Goal: Communication & Community: Answer question/provide support

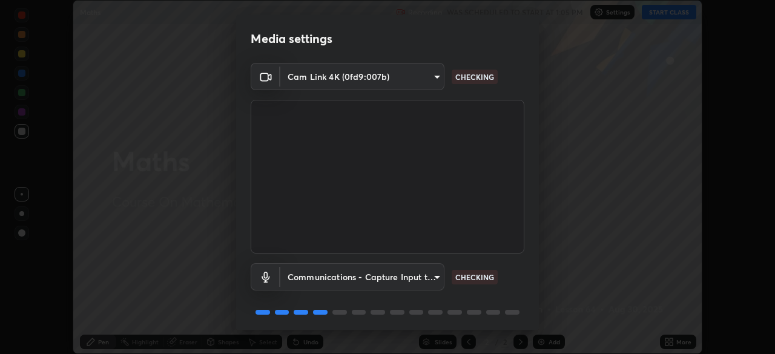
scroll to position [43, 0]
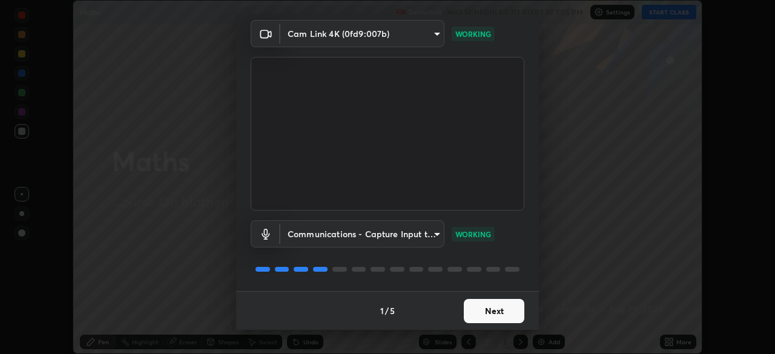
click at [480, 314] on button "Next" at bounding box center [494, 311] width 61 height 24
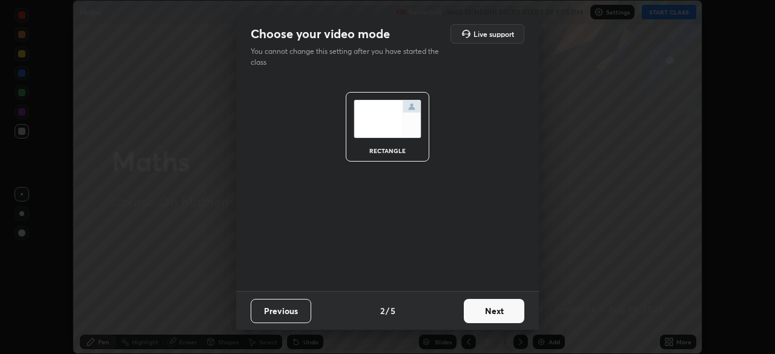
click at [480, 312] on button "Next" at bounding box center [494, 311] width 61 height 24
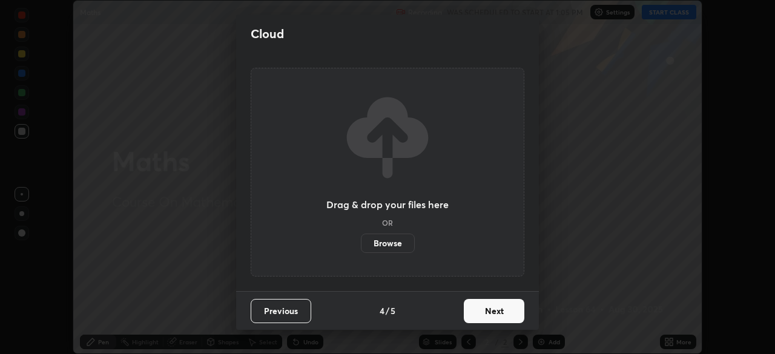
click at [482, 309] on button "Next" at bounding box center [494, 311] width 61 height 24
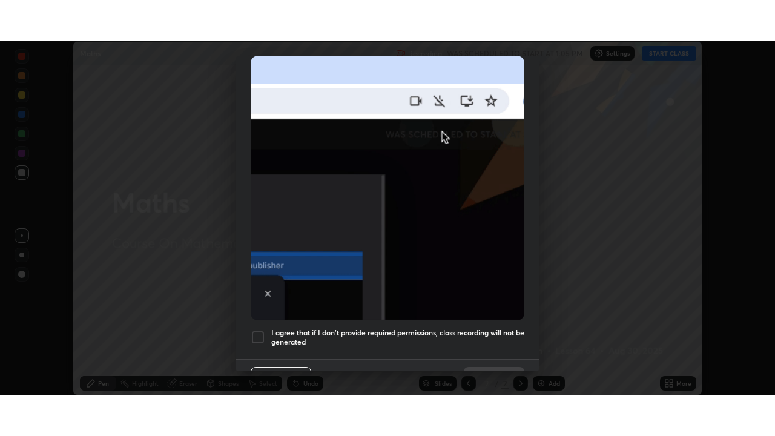
scroll to position [290, 0]
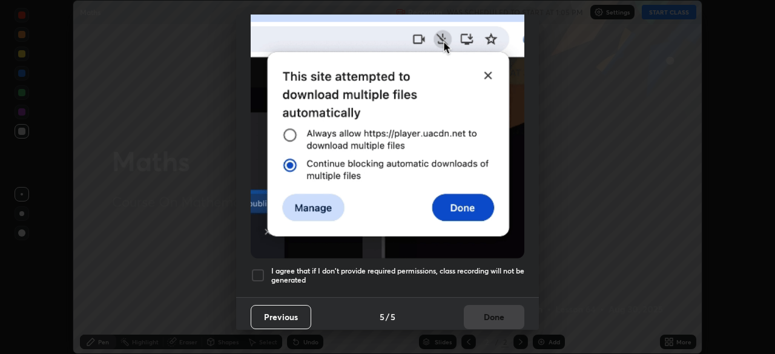
click at [294, 268] on h5 "I agree that if I don't provide required permissions, class recording will not …" at bounding box center [397, 276] width 253 height 19
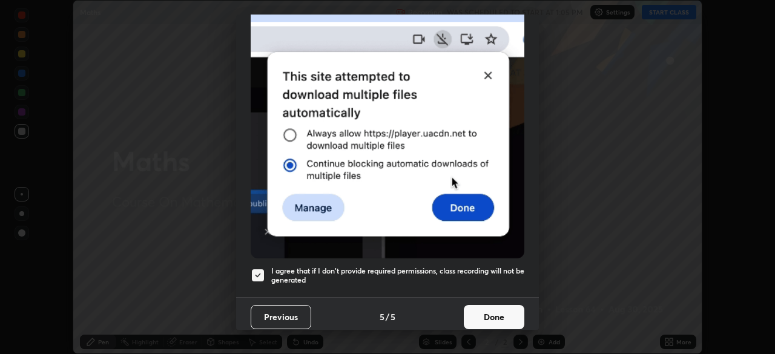
click at [479, 314] on button "Done" at bounding box center [494, 317] width 61 height 24
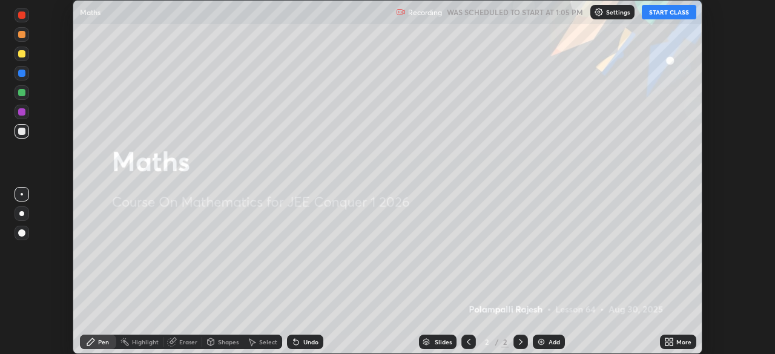
click at [671, 342] on icon at bounding box center [669, 342] width 10 height 10
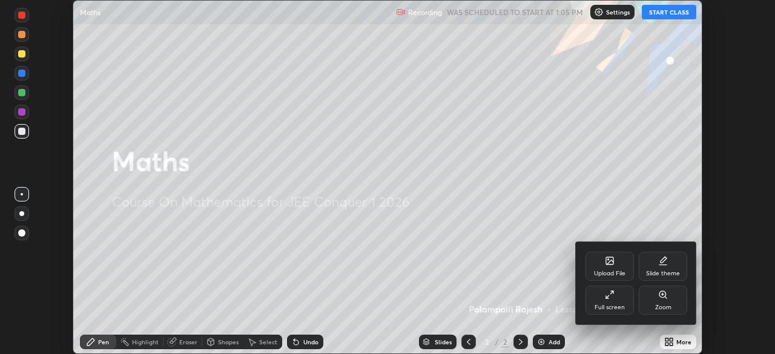
click at [612, 305] on div "Full screen" at bounding box center [610, 308] width 30 height 6
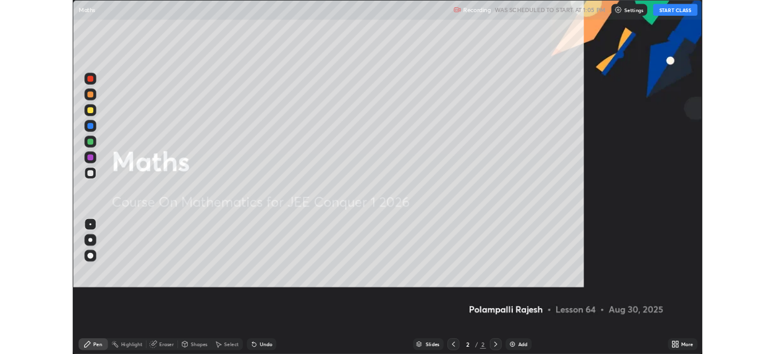
scroll to position [436, 775]
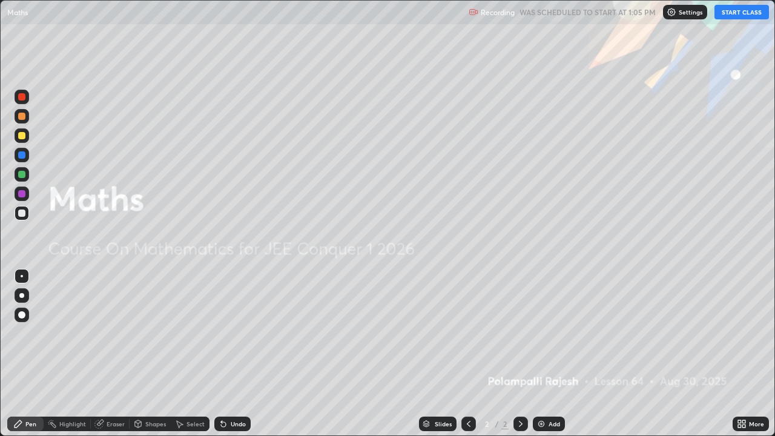
click at [725, 15] on button "START CLASS" at bounding box center [742, 12] width 55 height 15
click at [543, 354] on img at bounding box center [542, 424] width 10 height 10
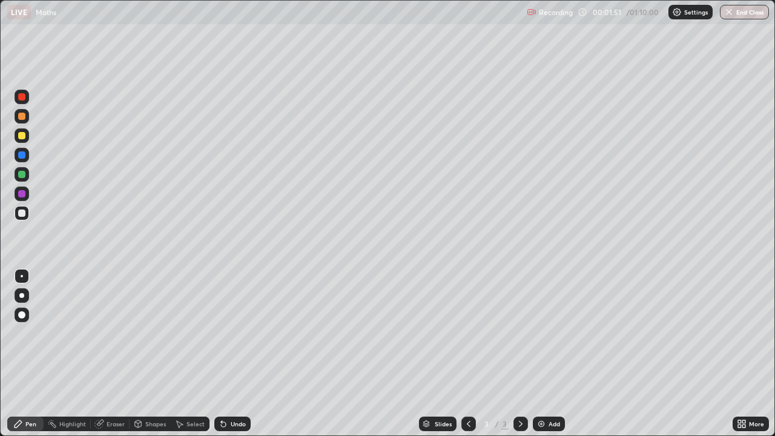
click at [227, 354] on div "Undo" at bounding box center [232, 424] width 36 height 15
click at [195, 354] on div "Select" at bounding box center [196, 424] width 18 height 6
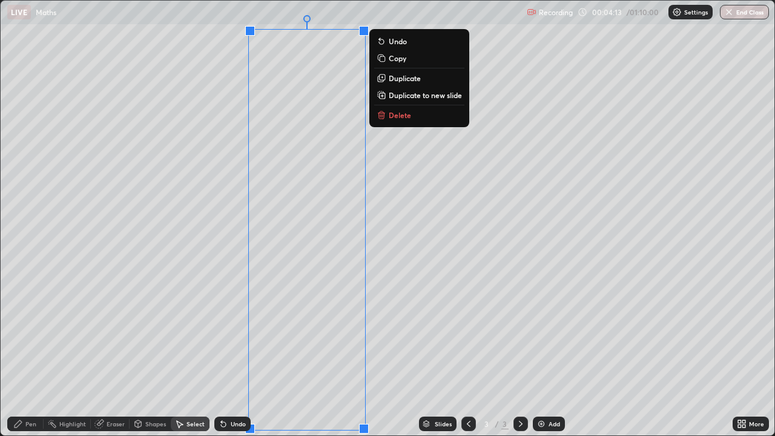
click at [221, 354] on icon at bounding box center [221, 421] width 1 height 1
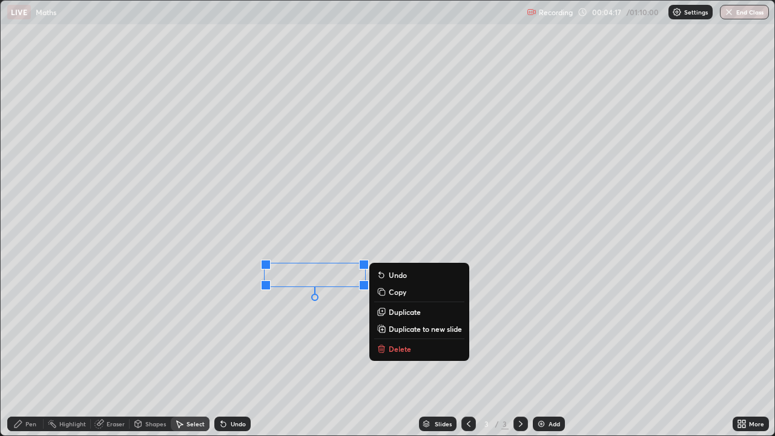
click at [32, 354] on div "Pen" at bounding box center [30, 424] width 11 height 6
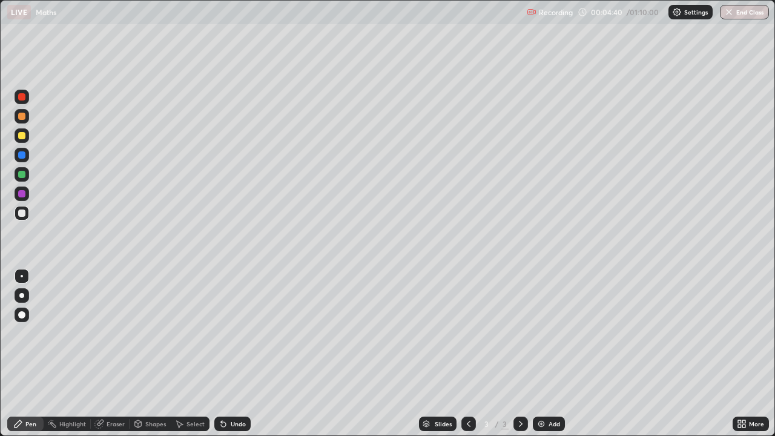
click at [231, 354] on div "Undo" at bounding box center [238, 424] width 15 height 6
click at [225, 354] on icon at bounding box center [224, 424] width 10 height 10
click at [226, 354] on icon at bounding box center [224, 424] width 10 height 10
click at [228, 354] on div "Undo" at bounding box center [232, 424] width 36 height 15
click at [231, 354] on div "Undo" at bounding box center [238, 424] width 15 height 6
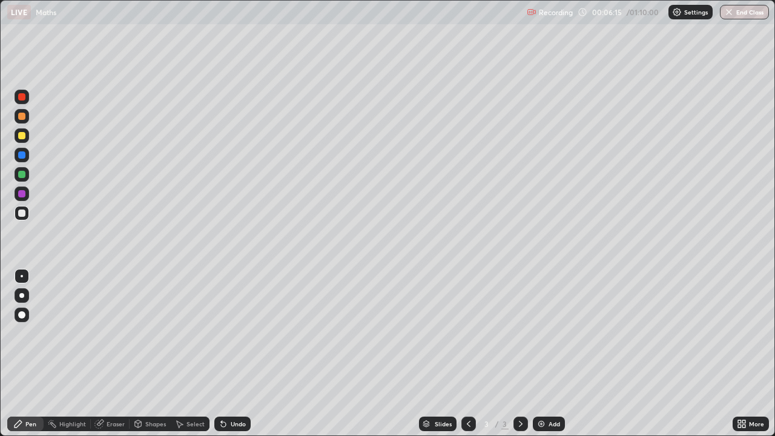
click at [231, 354] on div "Undo" at bounding box center [238, 424] width 15 height 6
click at [228, 354] on div "Undo" at bounding box center [232, 424] width 36 height 15
click at [550, 354] on div "Add" at bounding box center [555, 424] width 12 height 6
click at [118, 354] on div "Eraser" at bounding box center [116, 424] width 18 height 6
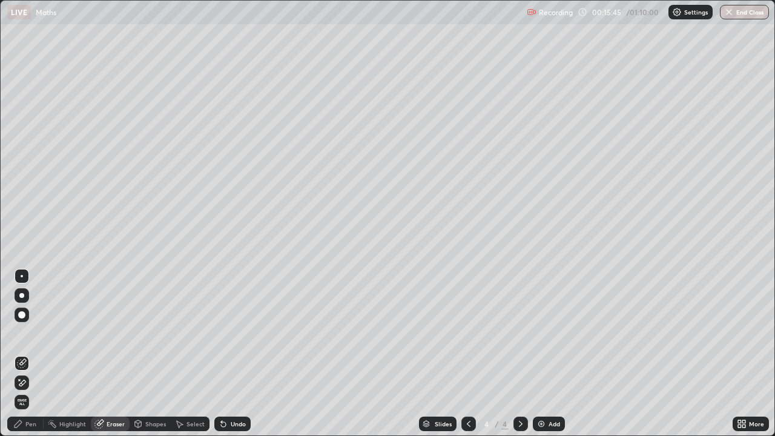
click at [38, 354] on div "Pen" at bounding box center [25, 424] width 36 height 15
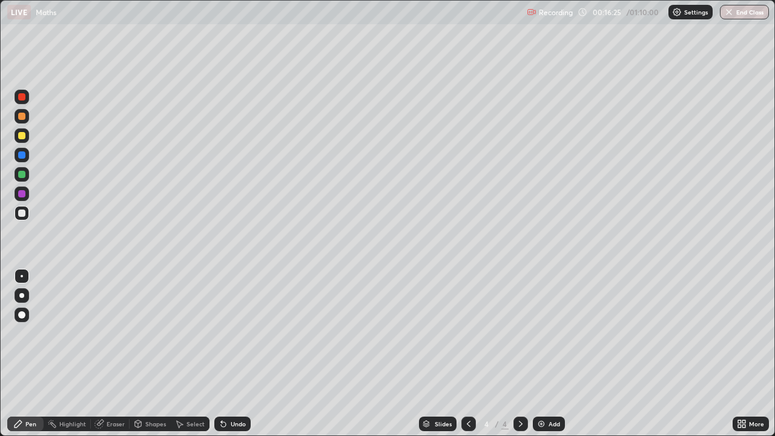
click at [743, 354] on icon at bounding box center [744, 426] width 3 height 3
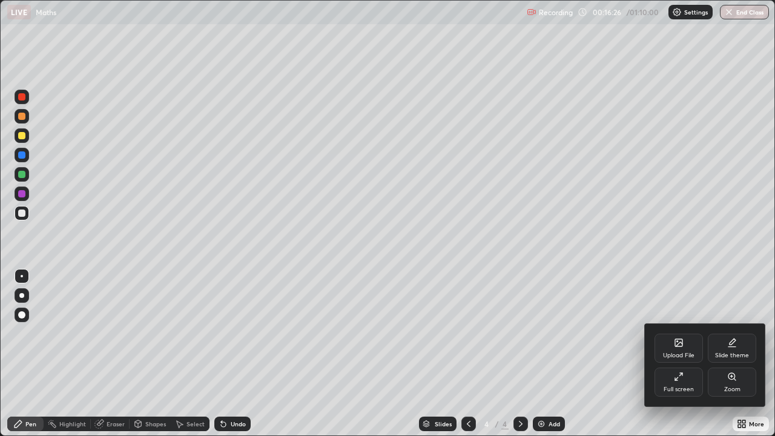
click at [677, 354] on icon at bounding box center [679, 377] width 10 height 10
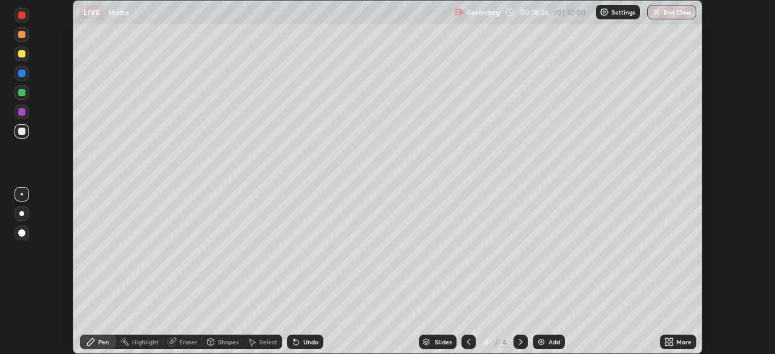
scroll to position [60216, 59795]
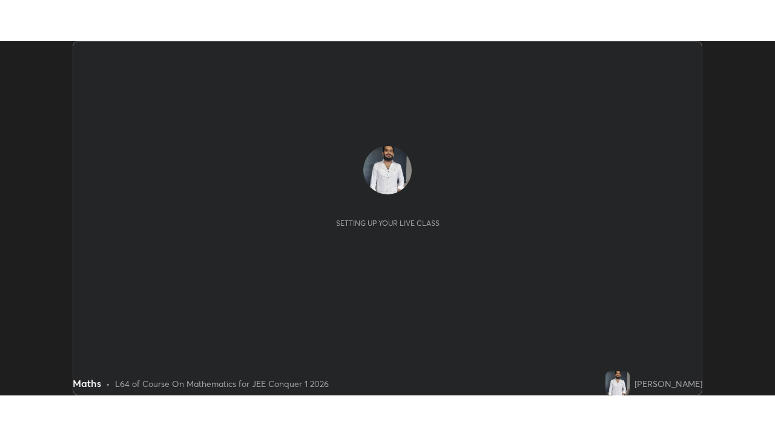
scroll to position [354, 775]
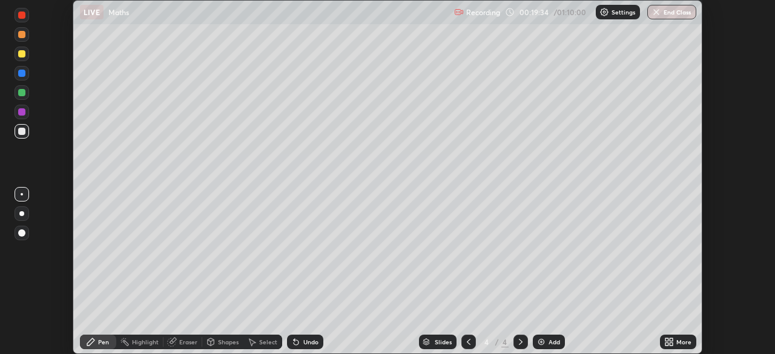
click at [683, 340] on div "More" at bounding box center [684, 342] width 15 height 6
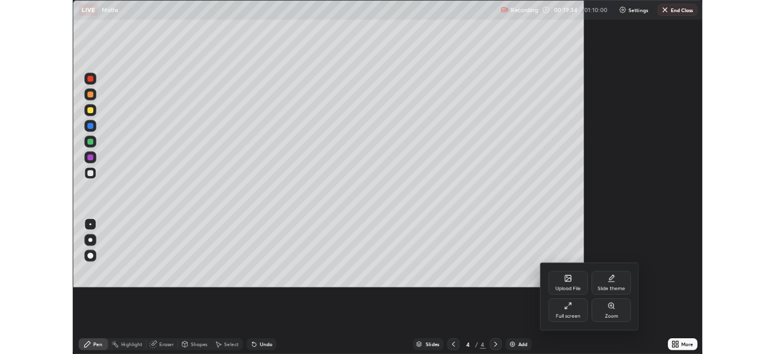
scroll to position [436, 775]
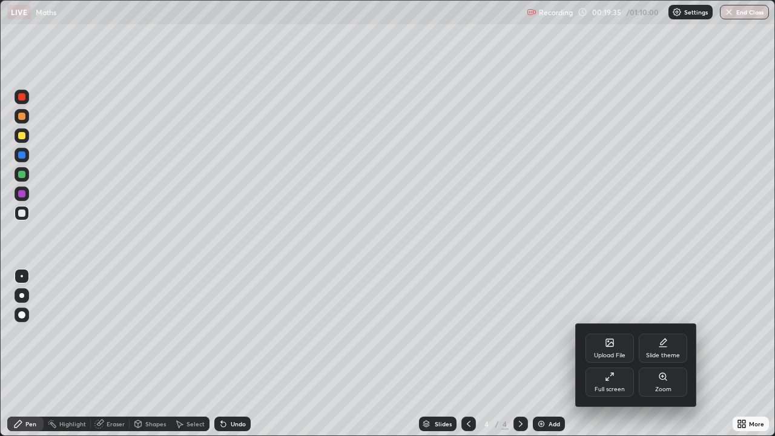
click at [612, 354] on div "Full screen" at bounding box center [610, 389] width 30 height 6
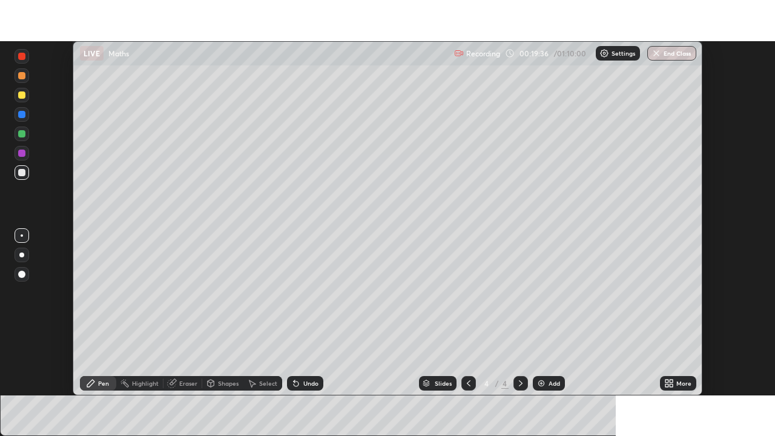
scroll to position [60216, 59795]
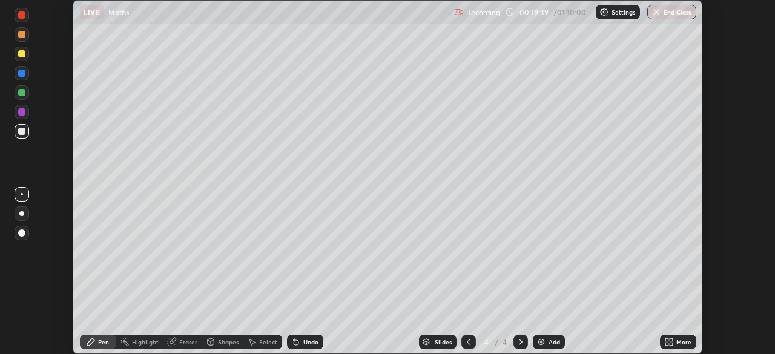
click at [667, 343] on icon at bounding box center [667, 344] width 3 height 3
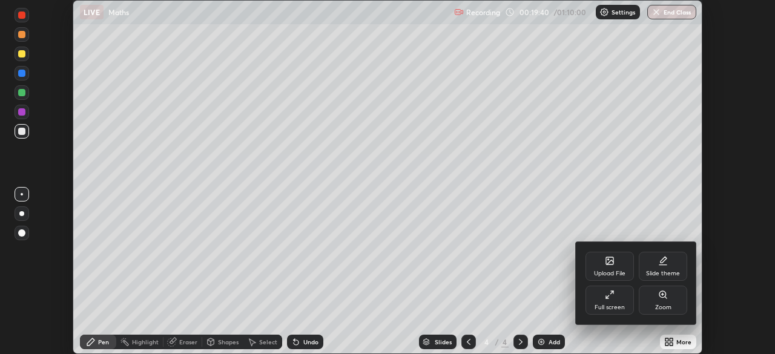
click at [614, 300] on div "Full screen" at bounding box center [610, 300] width 48 height 29
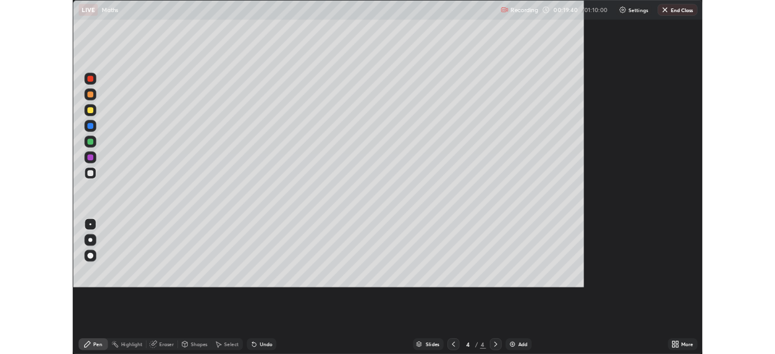
scroll to position [436, 775]
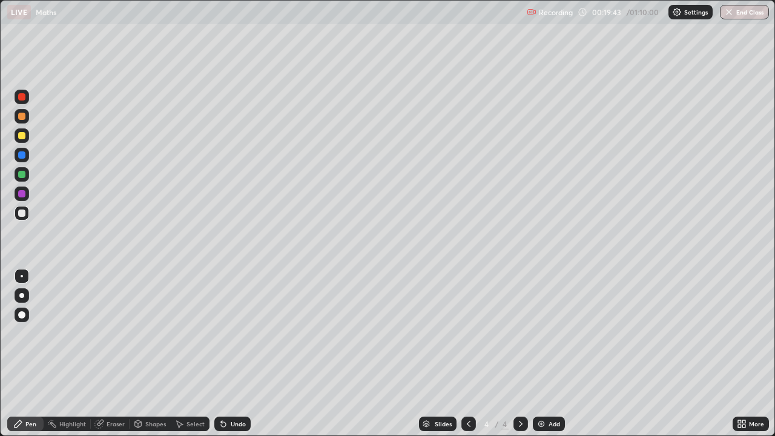
click at [118, 354] on div "Eraser" at bounding box center [116, 424] width 18 height 6
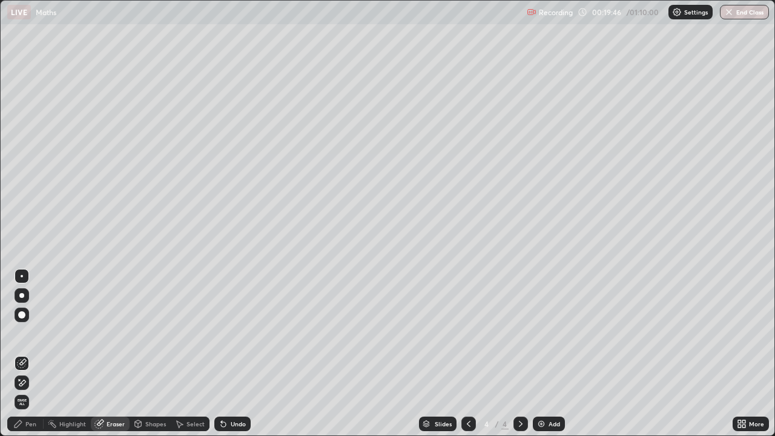
click at [34, 354] on div "Pen" at bounding box center [30, 424] width 11 height 6
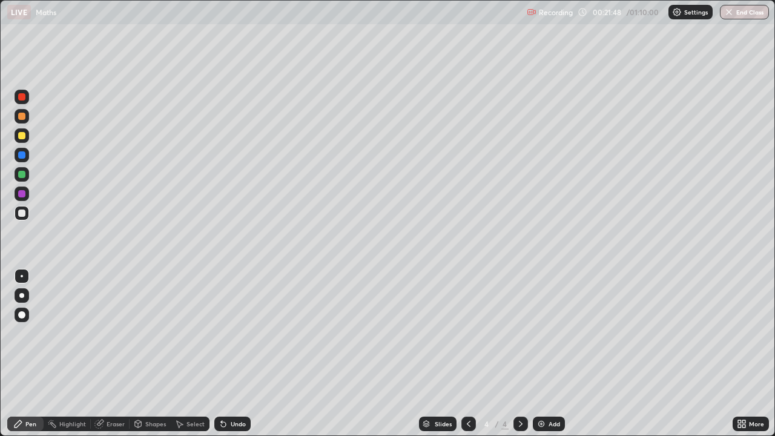
click at [231, 354] on div "Undo" at bounding box center [238, 424] width 15 height 6
click at [112, 354] on div "Eraser" at bounding box center [116, 424] width 18 height 6
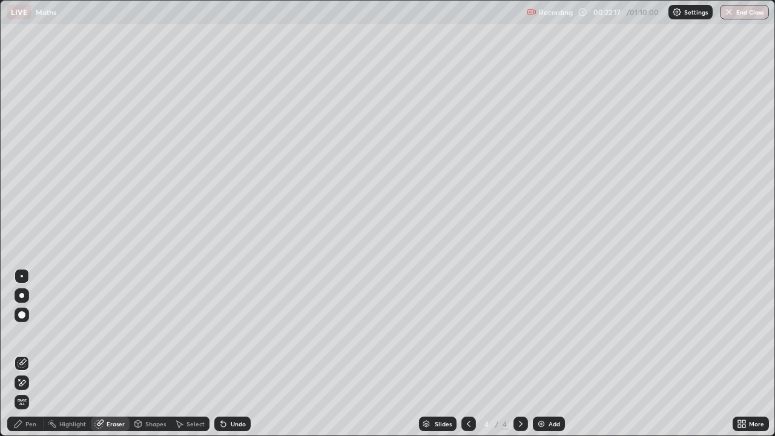
click at [23, 354] on icon at bounding box center [22, 383] width 7 height 6
click at [29, 354] on div "Pen" at bounding box center [25, 424] width 36 height 15
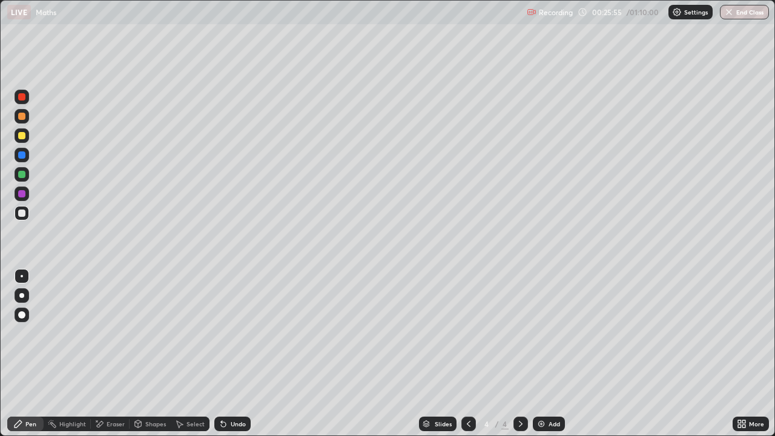
click at [231, 354] on div "Undo" at bounding box center [238, 424] width 15 height 6
click at [227, 354] on div "Undo" at bounding box center [232, 424] width 36 height 15
click at [192, 354] on div "Select" at bounding box center [196, 424] width 18 height 6
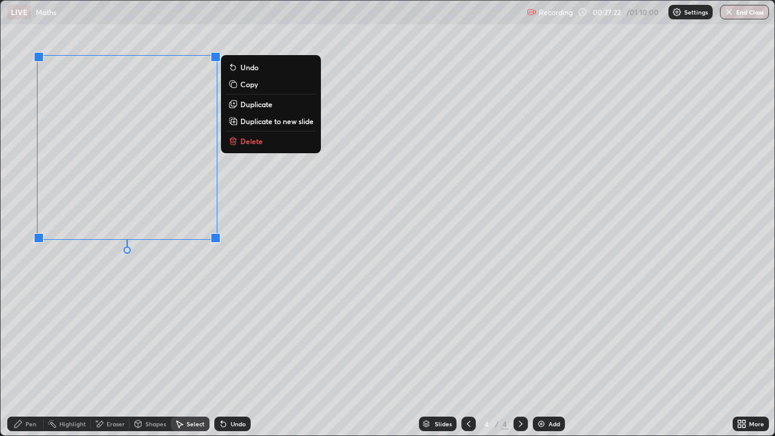
click at [33, 354] on div "Pen" at bounding box center [30, 424] width 11 height 6
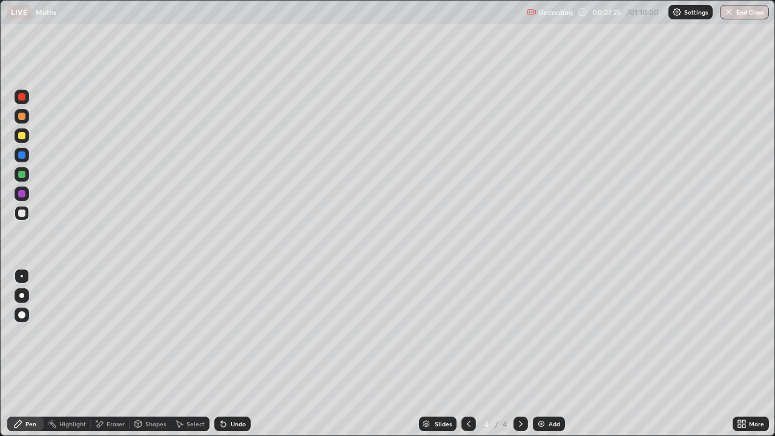
click at [221, 354] on icon at bounding box center [223, 424] width 5 height 5
click at [224, 354] on icon at bounding box center [223, 424] width 5 height 5
click at [225, 354] on icon at bounding box center [224, 424] width 10 height 10
click at [222, 354] on icon at bounding box center [223, 424] width 5 height 5
click at [221, 354] on icon at bounding box center [223, 424] width 5 height 5
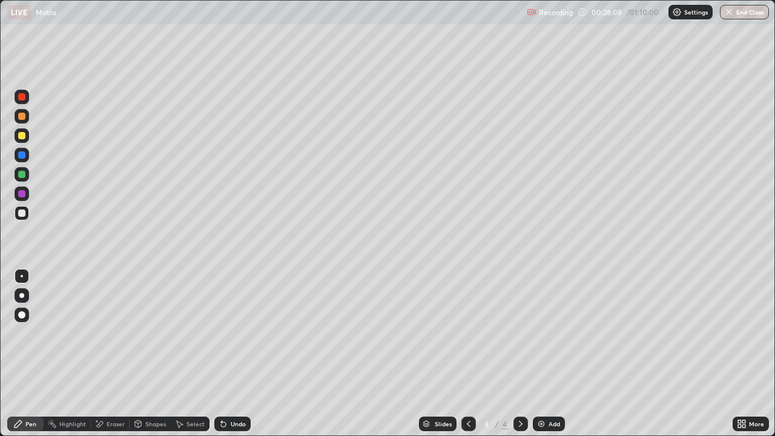
click at [228, 354] on div "Undo" at bounding box center [232, 424] width 36 height 15
click at [226, 354] on icon at bounding box center [224, 424] width 10 height 10
click at [224, 354] on icon at bounding box center [223, 424] width 5 height 5
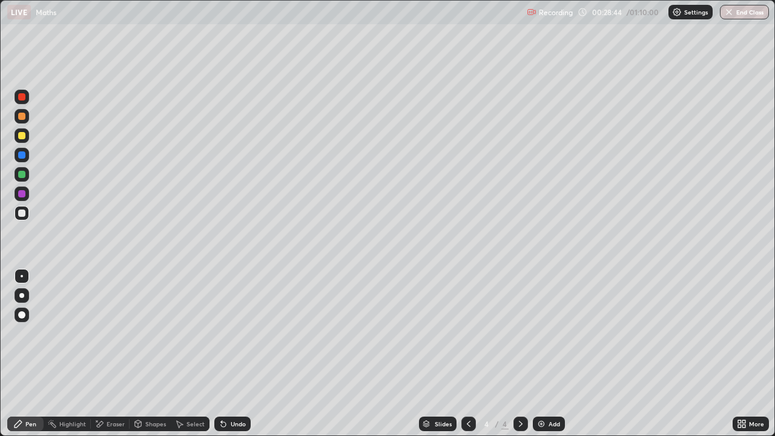
click at [224, 354] on icon at bounding box center [223, 424] width 5 height 5
click at [222, 354] on icon at bounding box center [223, 424] width 5 height 5
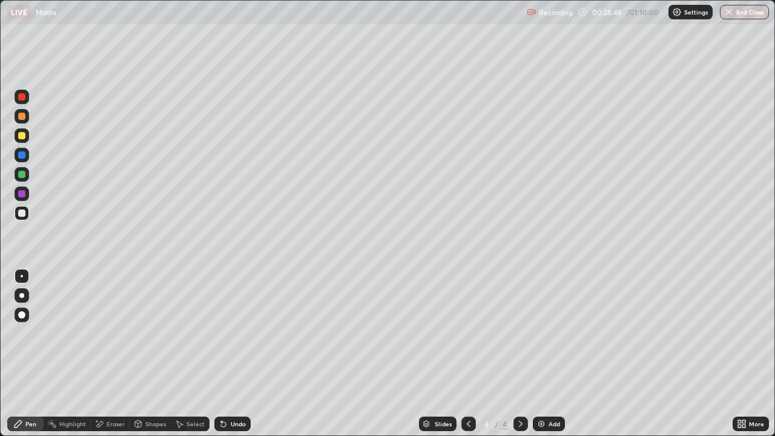
click at [114, 354] on div "Eraser" at bounding box center [116, 424] width 18 height 6
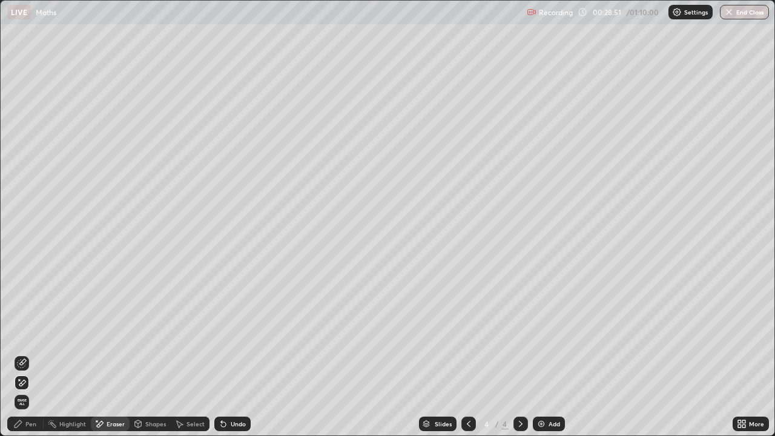
click at [34, 354] on div "Pen" at bounding box center [30, 424] width 11 height 6
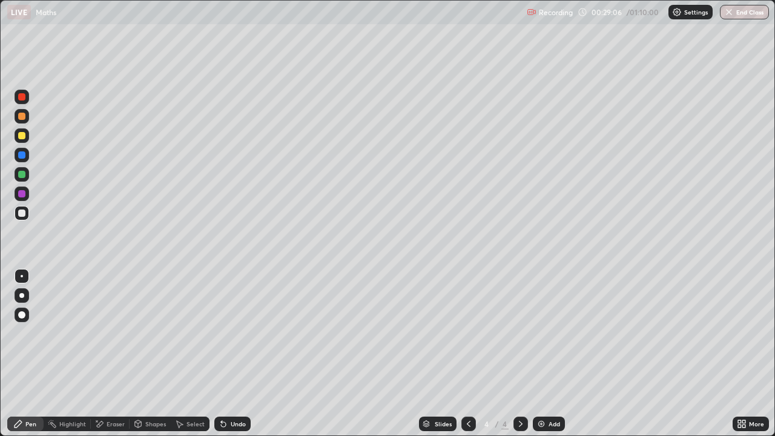
click at [115, 354] on div "Eraser" at bounding box center [116, 424] width 18 height 6
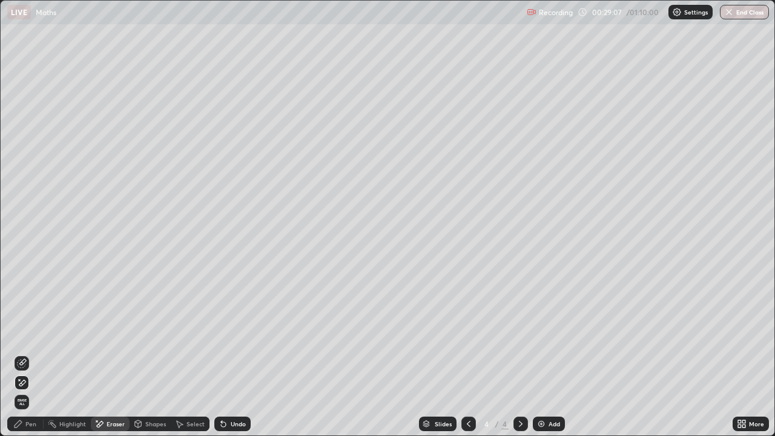
click at [21, 354] on icon at bounding box center [22, 364] width 10 height 10
click at [19, 354] on icon at bounding box center [18, 423] width 7 height 7
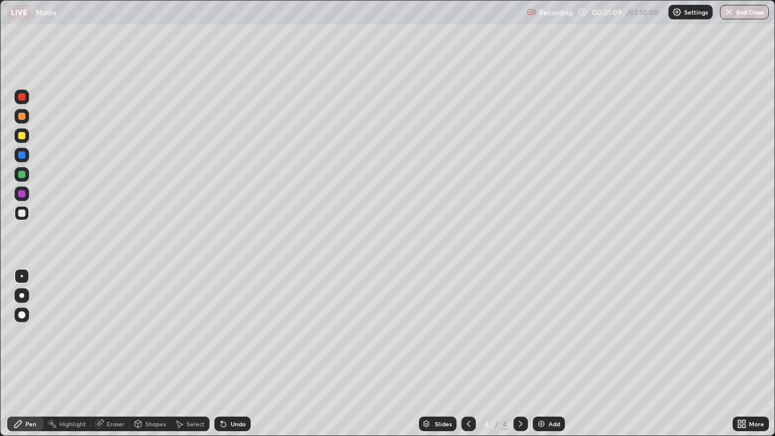
click at [338, 354] on div "Slides 4 / 4 Add" at bounding box center [492, 424] width 482 height 24
click at [546, 354] on div "Add" at bounding box center [549, 424] width 32 height 15
click at [22, 175] on div at bounding box center [21, 174] width 7 height 7
click at [23, 213] on div at bounding box center [21, 213] width 7 height 7
click at [193, 354] on div "Select" at bounding box center [196, 424] width 18 height 6
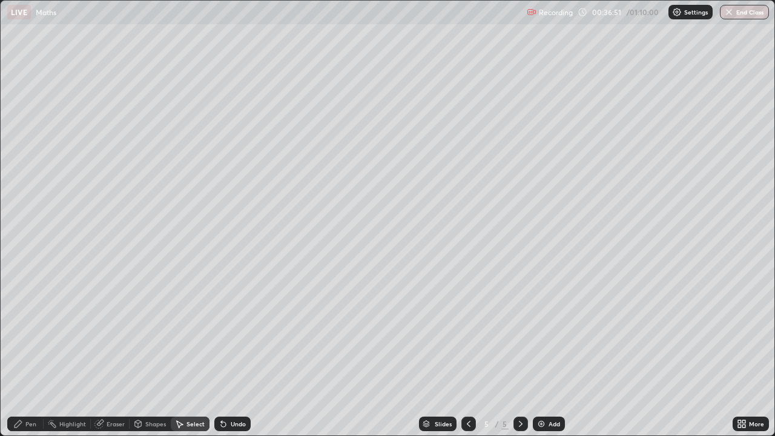
click at [233, 354] on div "Undo" at bounding box center [238, 424] width 15 height 6
click at [231, 354] on div "Undo" at bounding box center [238, 424] width 15 height 6
click at [149, 354] on div "Shapes" at bounding box center [155, 424] width 21 height 6
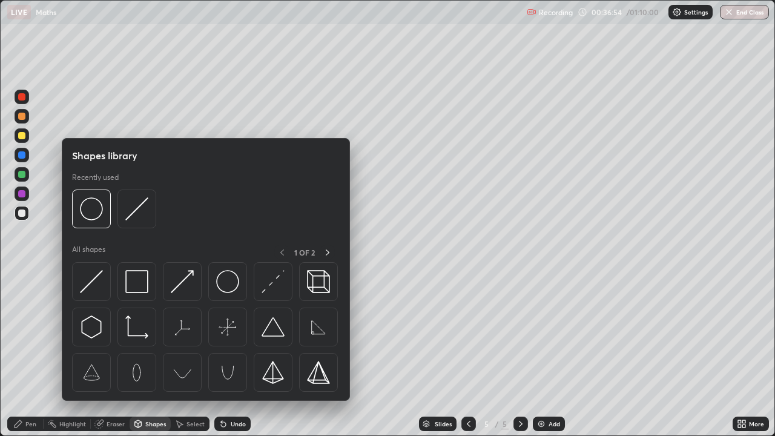
click at [196, 354] on div "Select" at bounding box center [196, 424] width 18 height 6
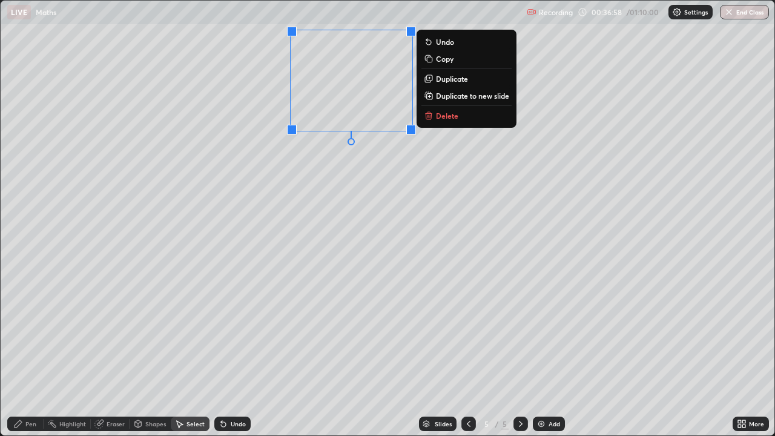
click at [451, 60] on p "Copy" at bounding box center [445, 59] width 18 height 10
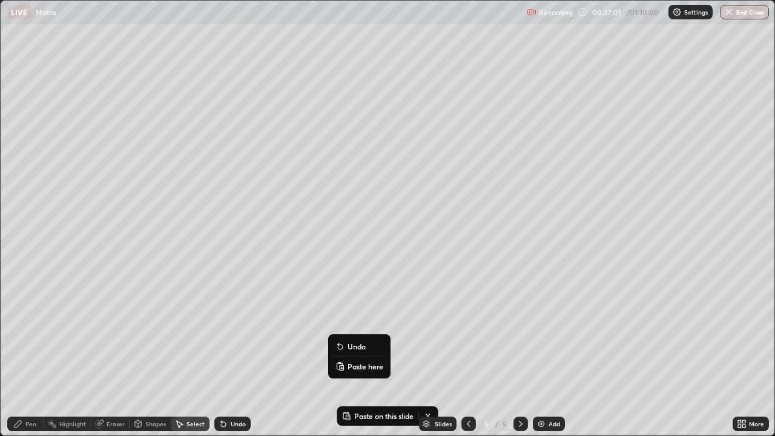
click at [353, 354] on p "Paste here" at bounding box center [366, 367] width 36 height 10
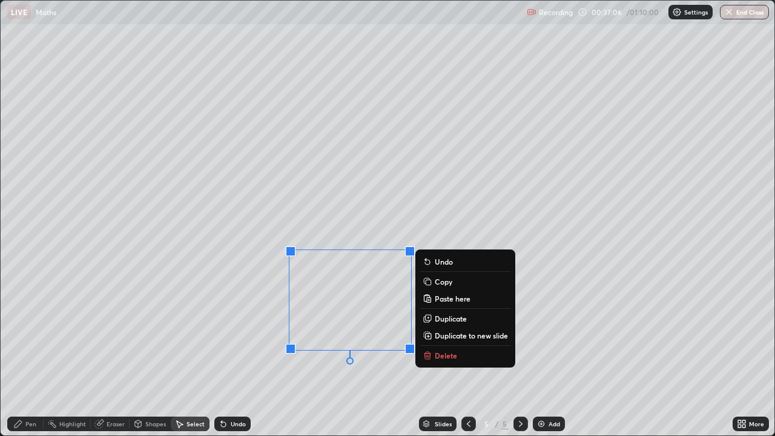
click at [30, 354] on div "Pen" at bounding box center [30, 424] width 11 height 6
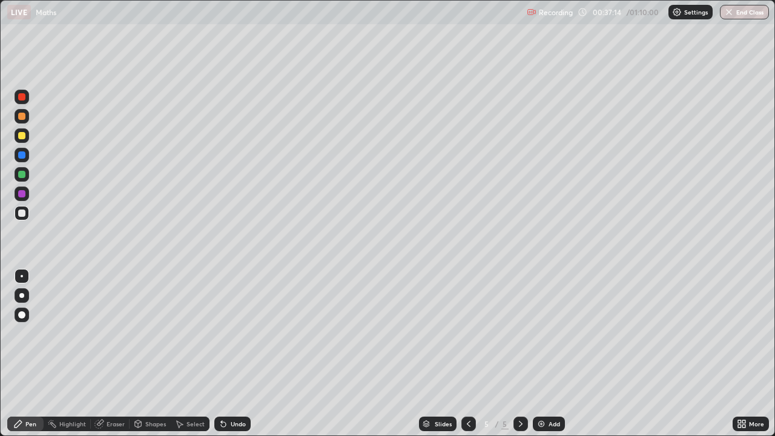
click at [19, 195] on div at bounding box center [21, 193] width 7 height 7
click at [24, 216] on div at bounding box center [21, 213] width 7 height 7
click at [118, 354] on div "Eraser" at bounding box center [116, 424] width 18 height 6
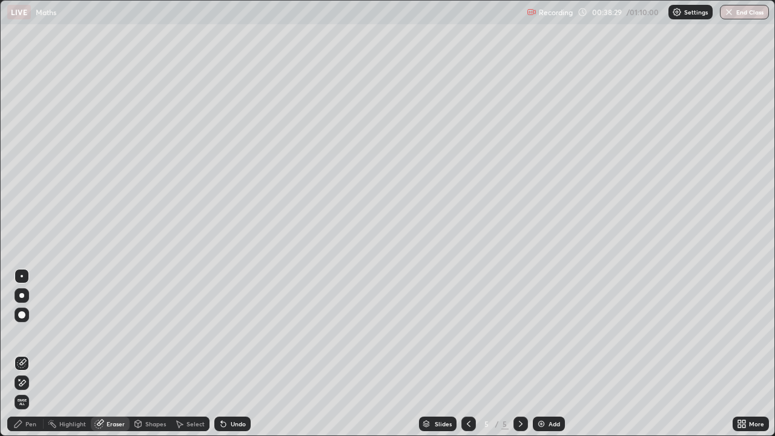
click at [32, 354] on div "Pen" at bounding box center [30, 424] width 11 height 6
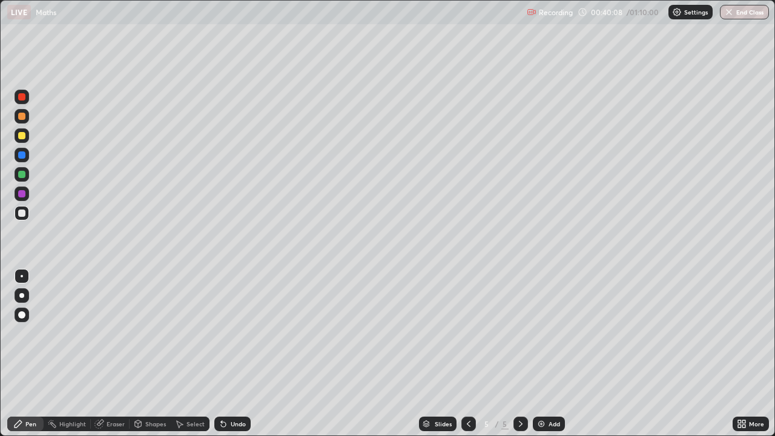
click at [22, 194] on div at bounding box center [21, 193] width 7 height 7
click at [222, 354] on icon at bounding box center [223, 424] width 5 height 5
click at [24, 213] on div at bounding box center [21, 213] width 7 height 7
click at [227, 354] on div "Undo" at bounding box center [232, 424] width 36 height 15
click at [111, 354] on div "Eraser" at bounding box center [116, 424] width 18 height 6
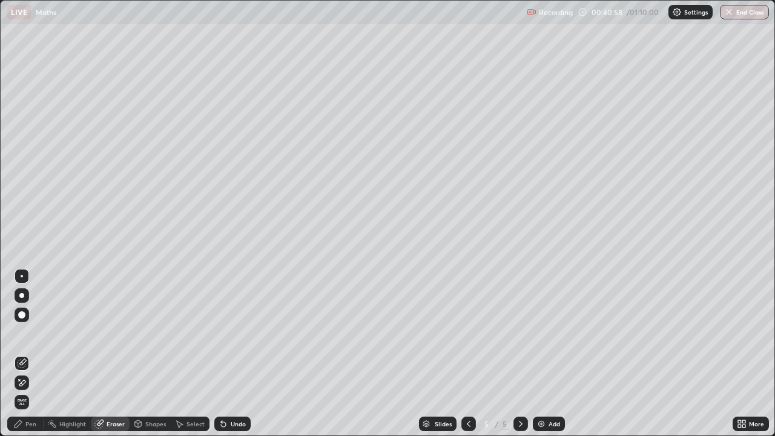
click at [34, 354] on div "Pen" at bounding box center [30, 424] width 11 height 6
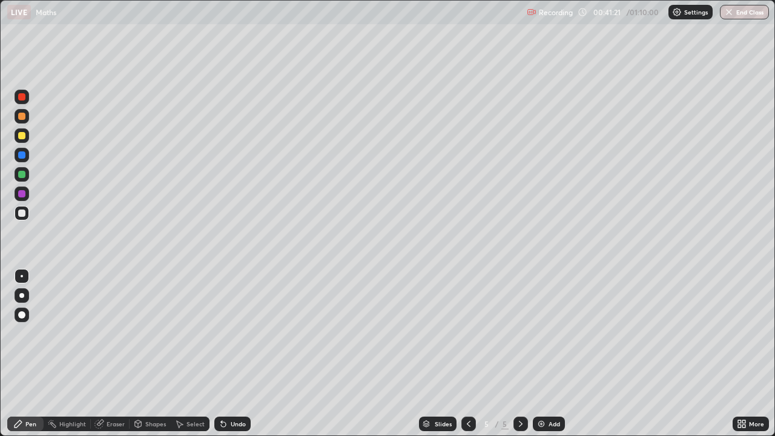
click at [22, 176] on div at bounding box center [21, 174] width 7 height 7
click at [24, 157] on div at bounding box center [21, 154] width 7 height 7
click at [20, 215] on div at bounding box center [21, 213] width 7 height 7
click at [107, 354] on div "Eraser" at bounding box center [116, 424] width 18 height 6
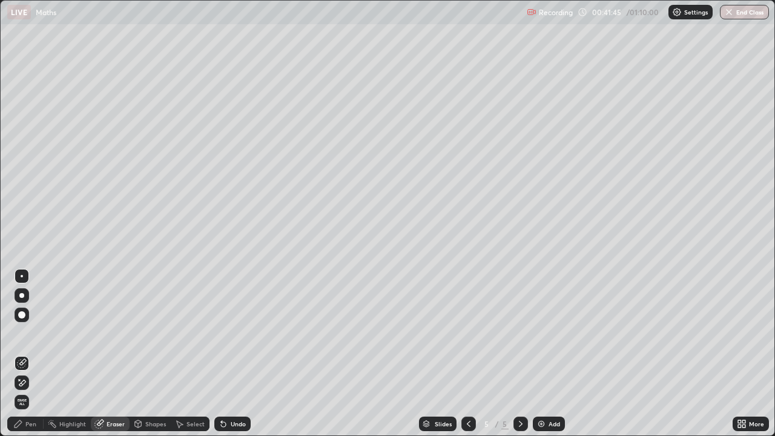
click at [22, 354] on icon at bounding box center [22, 383] width 10 height 10
click at [33, 354] on div "Pen" at bounding box center [30, 424] width 11 height 6
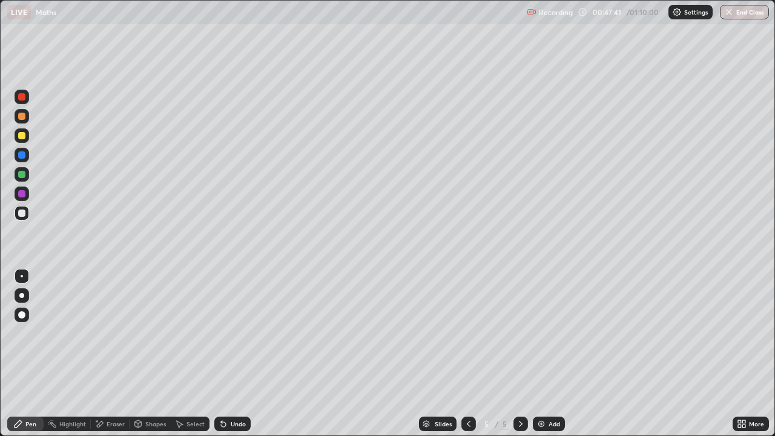
click at [542, 354] on img at bounding box center [542, 424] width 10 height 10
click at [230, 354] on div "Undo" at bounding box center [232, 424] width 36 height 15
click at [225, 354] on icon at bounding box center [224, 424] width 10 height 10
click at [224, 354] on icon at bounding box center [224, 424] width 10 height 10
click at [228, 354] on div "Undo" at bounding box center [232, 424] width 36 height 15
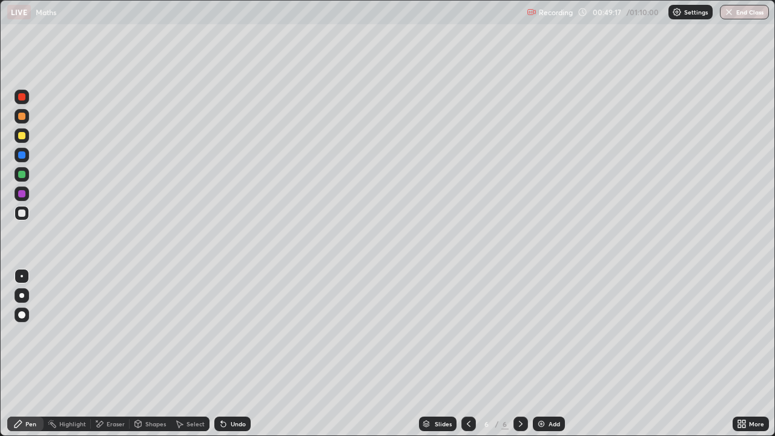
click at [202, 354] on div "Select" at bounding box center [196, 424] width 18 height 6
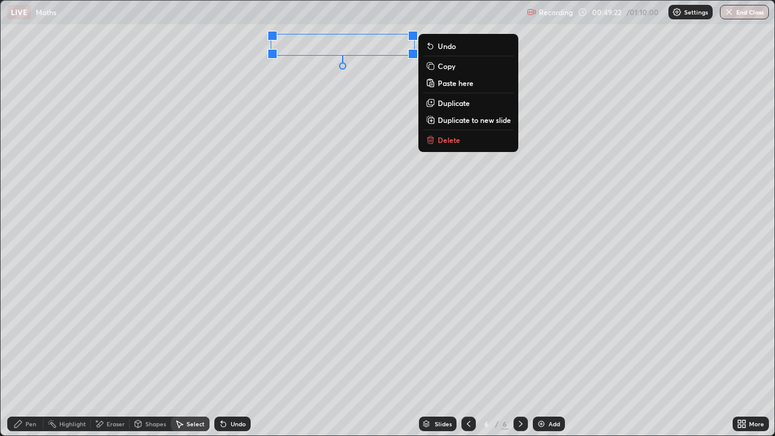
click at [31, 354] on div "Pen" at bounding box center [30, 424] width 11 height 6
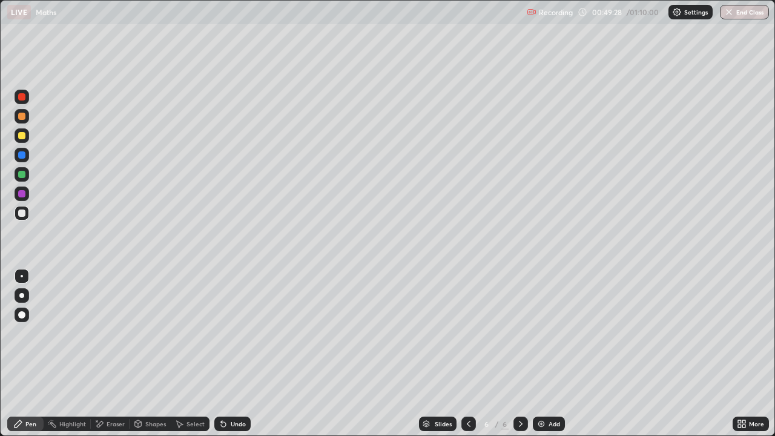
click at [228, 354] on div "Undo" at bounding box center [232, 424] width 36 height 15
click at [156, 354] on div "Shapes" at bounding box center [155, 424] width 21 height 6
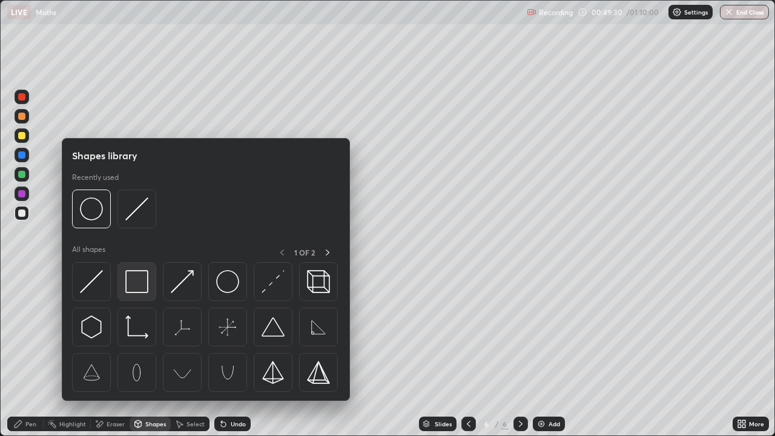
click at [137, 282] on img at bounding box center [136, 281] width 23 height 23
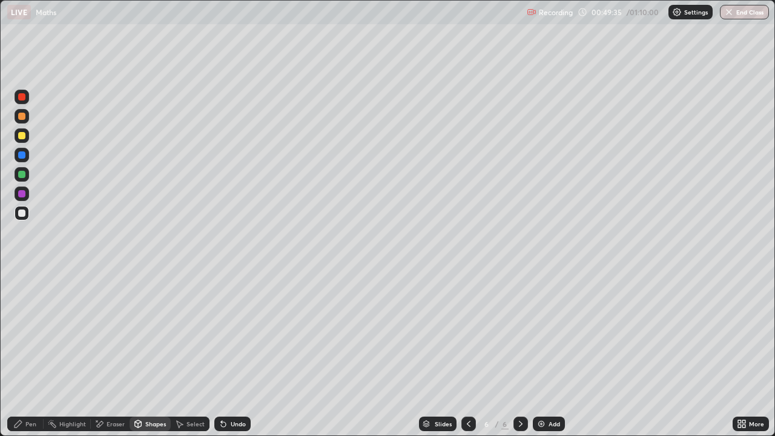
click at [161, 354] on div "Shapes" at bounding box center [155, 424] width 21 height 6
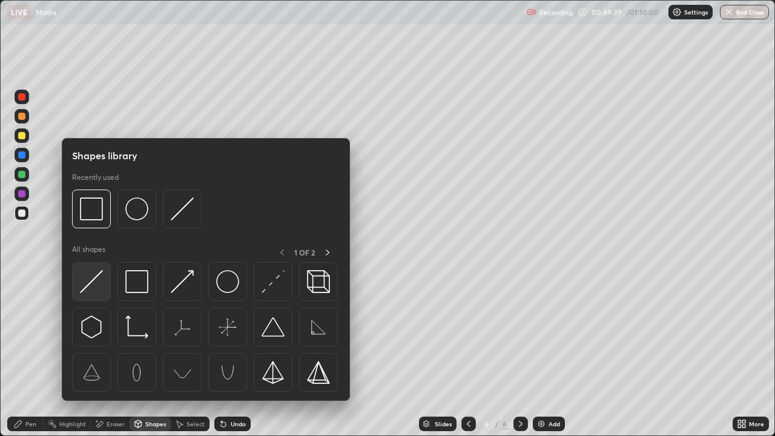
click at [100, 287] on img at bounding box center [91, 281] width 23 height 23
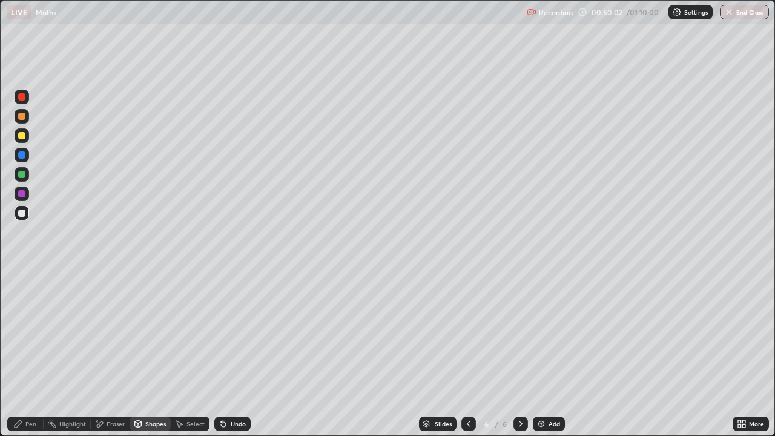
click at [187, 354] on div "Select" at bounding box center [196, 424] width 18 height 6
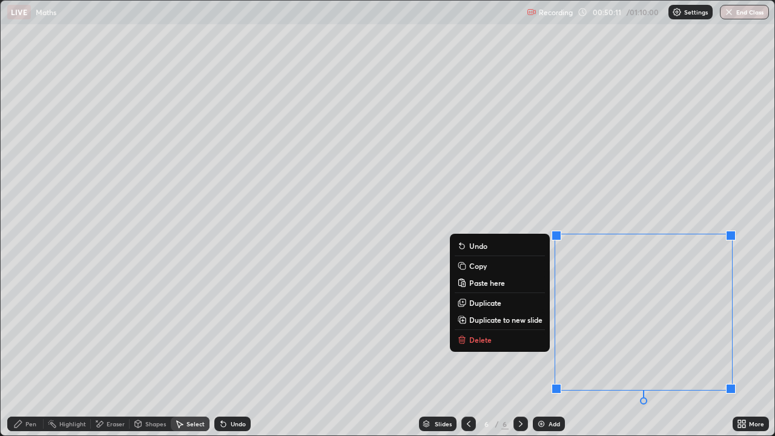
click at [509, 322] on p "Duplicate to new slide" at bounding box center [505, 320] width 73 height 10
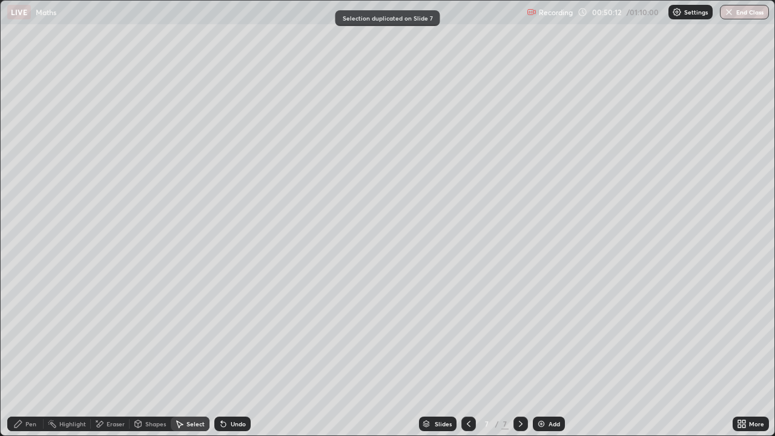
click at [468, 354] on icon at bounding box center [469, 424] width 10 height 10
click at [41, 354] on div "Pen" at bounding box center [25, 424] width 36 height 15
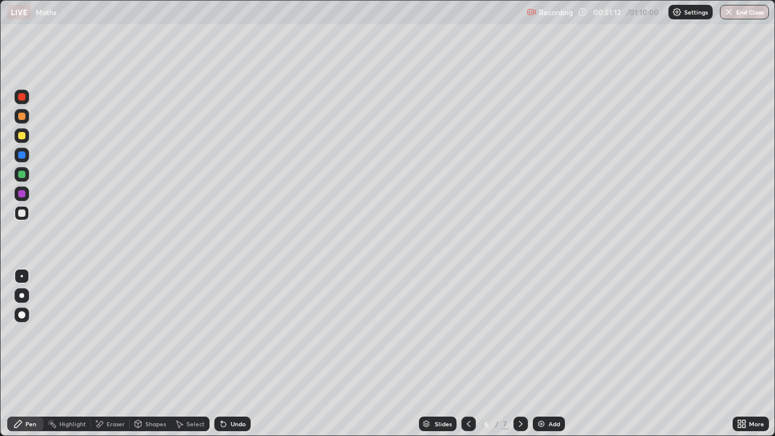
click at [185, 354] on div "Select" at bounding box center [190, 424] width 39 height 15
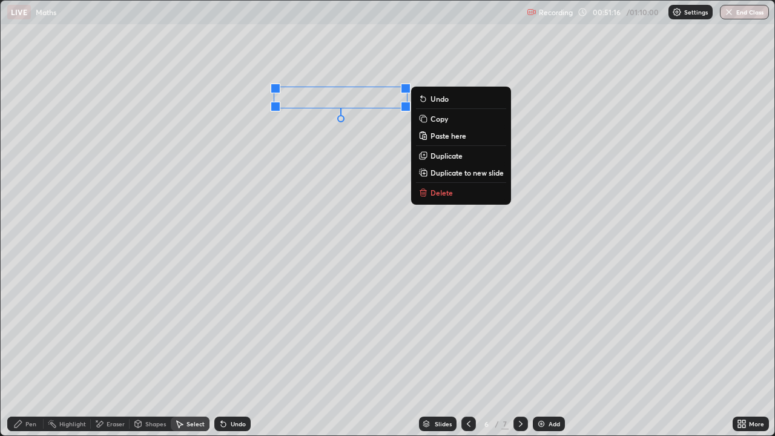
click at [231, 354] on div "Undo" at bounding box center [232, 424] width 36 height 15
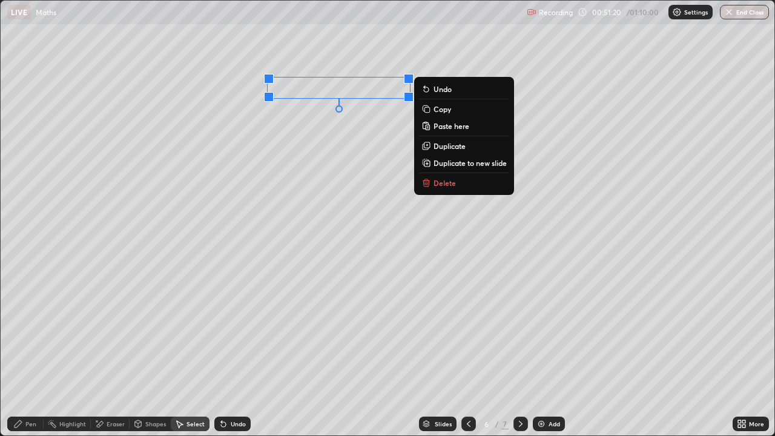
click at [37, 354] on div "Pen" at bounding box center [25, 424] width 36 height 15
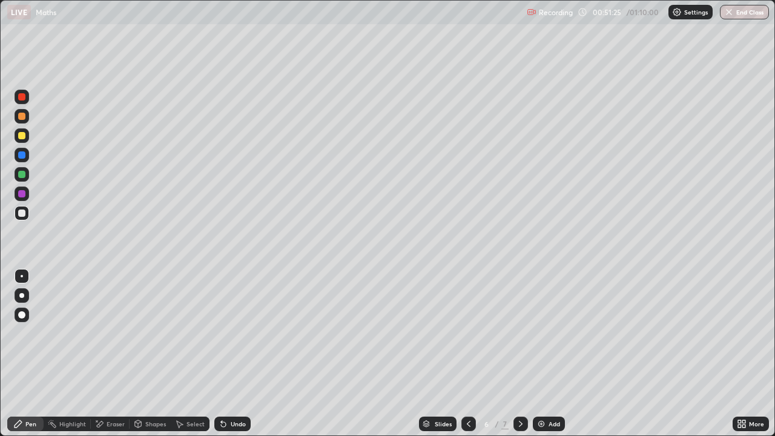
click at [231, 354] on div "Undo" at bounding box center [238, 424] width 15 height 6
click at [234, 354] on div "Undo" at bounding box center [238, 424] width 15 height 6
click at [237, 354] on div "Undo" at bounding box center [238, 424] width 15 height 6
click at [239, 354] on div "Undo" at bounding box center [238, 424] width 15 height 6
click at [243, 354] on div "Undo" at bounding box center [238, 424] width 15 height 6
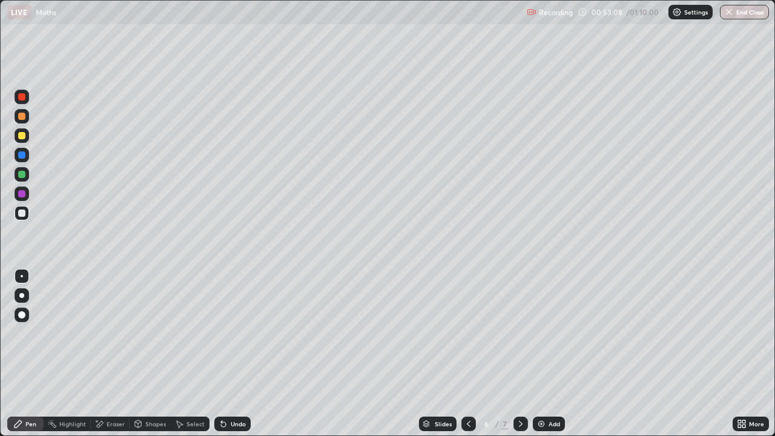
click at [228, 354] on div "Undo" at bounding box center [232, 424] width 36 height 15
click at [22, 194] on div at bounding box center [21, 193] width 7 height 7
click at [24, 215] on div at bounding box center [21, 213] width 7 height 7
click at [21, 197] on div at bounding box center [21, 193] width 7 height 7
click at [20, 173] on div at bounding box center [21, 174] width 7 height 7
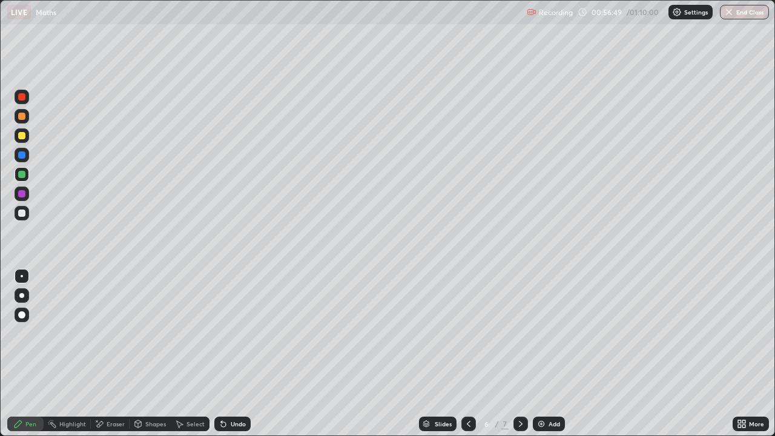
click at [112, 354] on div "Eraser" at bounding box center [116, 424] width 18 height 6
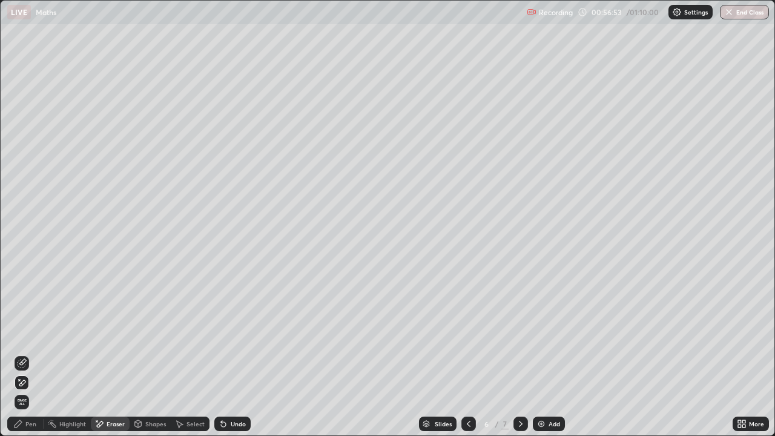
click at [231, 354] on div "Undo" at bounding box center [238, 424] width 15 height 6
click at [227, 354] on div "Undo" at bounding box center [232, 424] width 36 height 15
click at [31, 354] on div "Pen" at bounding box center [30, 424] width 11 height 6
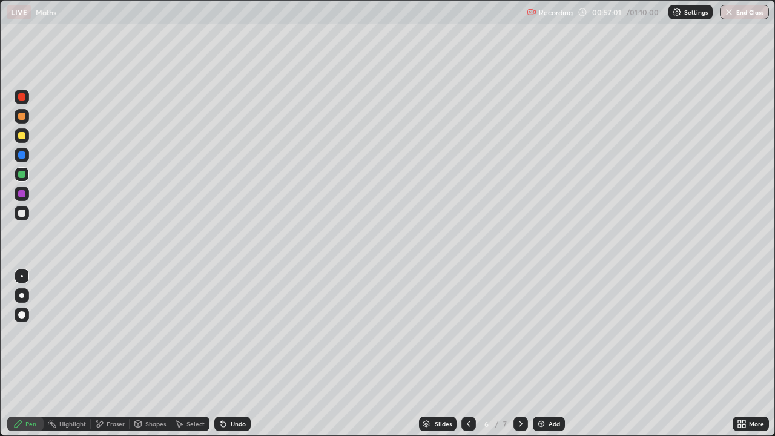
click at [21, 214] on div at bounding box center [21, 213] width 7 height 7
click at [22, 194] on div at bounding box center [21, 193] width 7 height 7
click at [20, 216] on div at bounding box center [21, 213] width 7 height 7
click at [116, 354] on div "Eraser" at bounding box center [116, 424] width 18 height 6
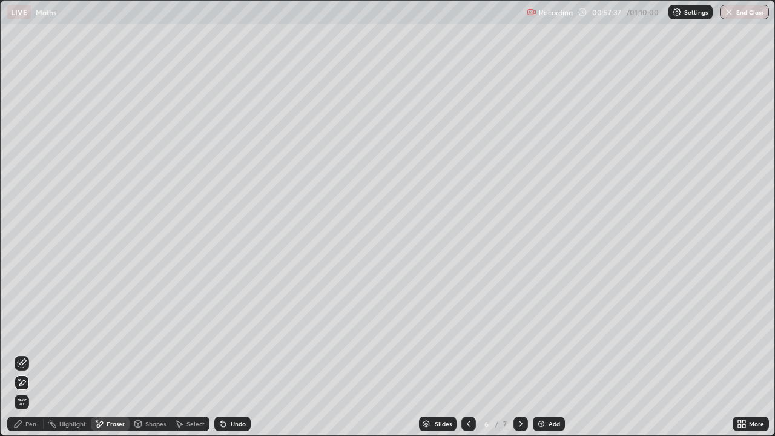
click at [35, 354] on div "Pen" at bounding box center [30, 424] width 11 height 6
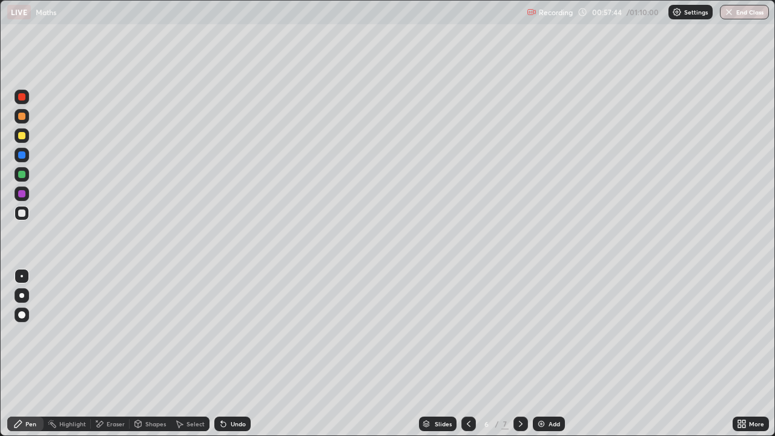
click at [118, 354] on div "Eraser" at bounding box center [116, 424] width 18 height 6
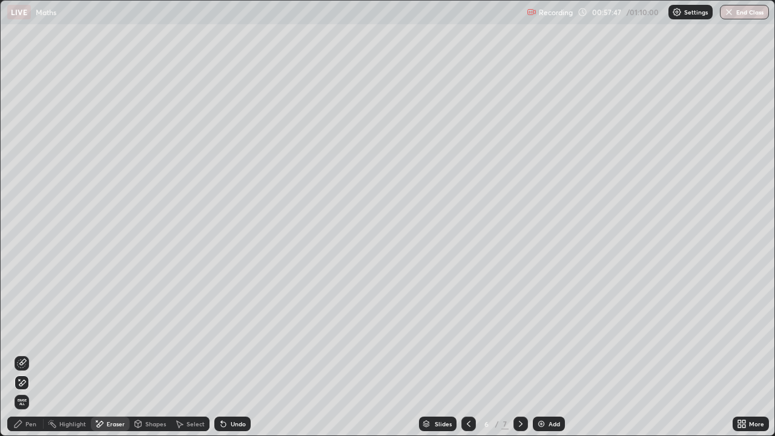
click at [38, 354] on div "Pen" at bounding box center [25, 424] width 36 height 15
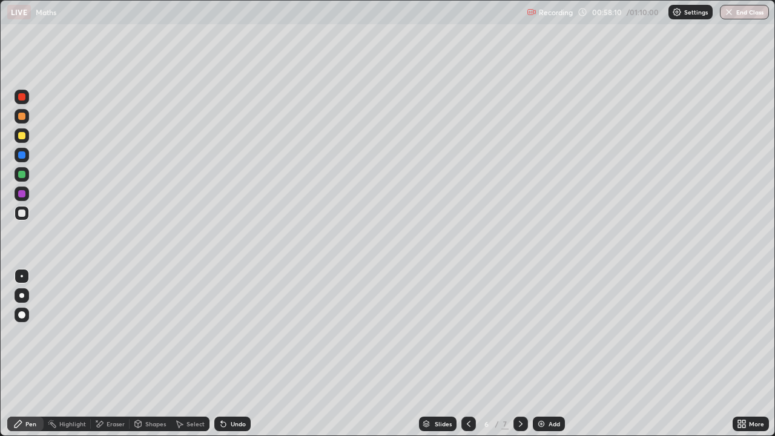
click at [231, 354] on div "Undo" at bounding box center [238, 424] width 15 height 6
click at [228, 354] on div "Undo" at bounding box center [232, 424] width 36 height 15
click at [104, 354] on div "Eraser" at bounding box center [110, 424] width 39 height 15
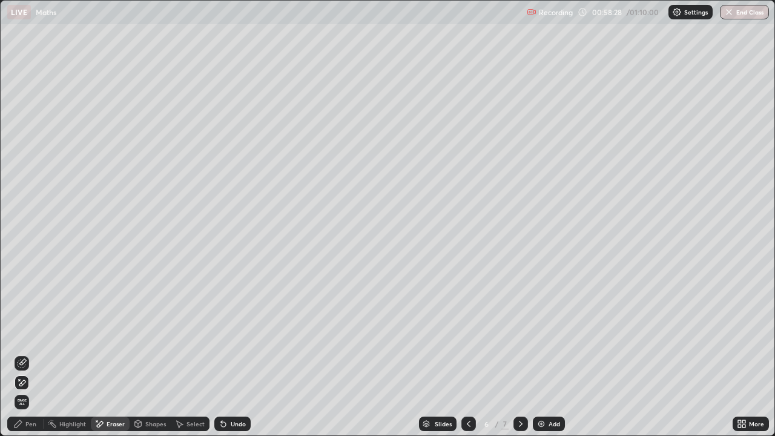
click at [35, 354] on div "Pen" at bounding box center [30, 424] width 11 height 6
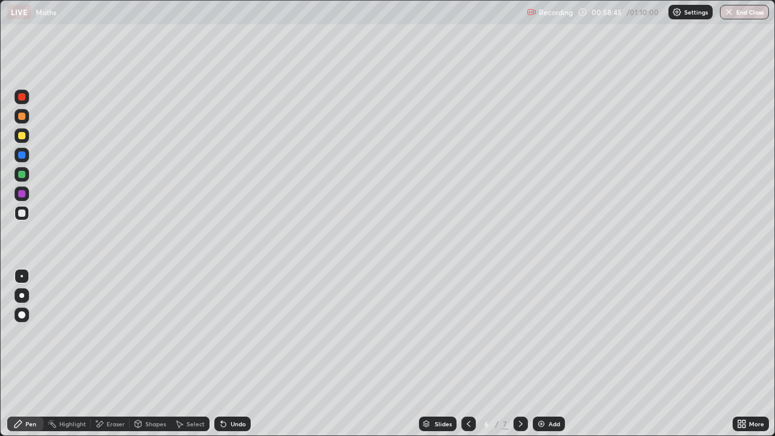
click at [226, 354] on icon at bounding box center [224, 424] width 10 height 10
click at [227, 354] on div "Undo" at bounding box center [232, 424] width 36 height 15
click at [18, 194] on div at bounding box center [21, 193] width 7 height 7
click at [22, 174] on div at bounding box center [21, 174] width 7 height 7
click at [22, 215] on div at bounding box center [21, 213] width 7 height 7
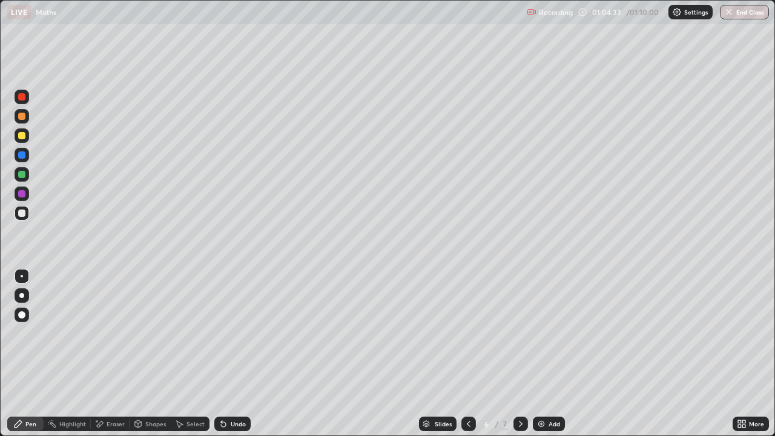
click at [520, 354] on icon at bounding box center [521, 424] width 10 height 10
click at [185, 354] on div "Select" at bounding box center [190, 424] width 39 height 15
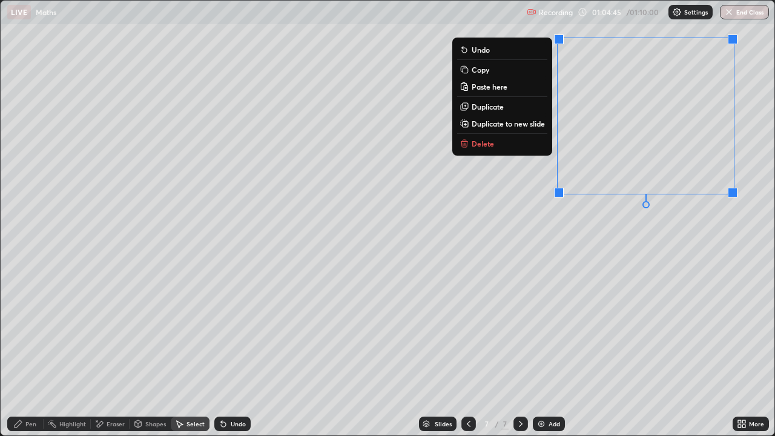
click at [491, 94] on button "Paste here" at bounding box center [502, 86] width 90 height 15
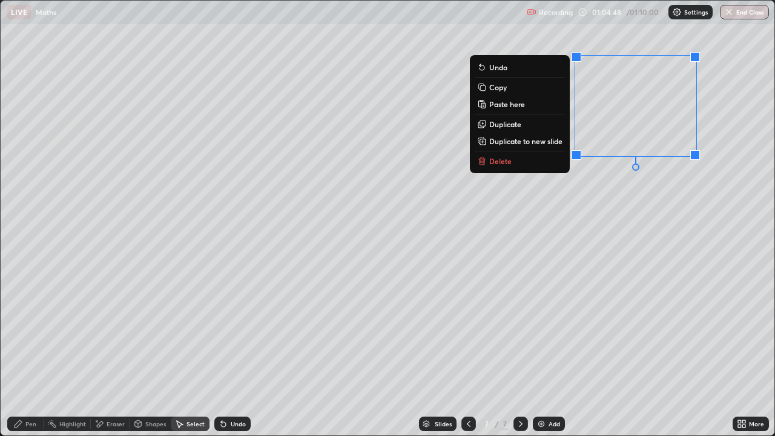
click at [236, 354] on div "Undo" at bounding box center [232, 424] width 36 height 15
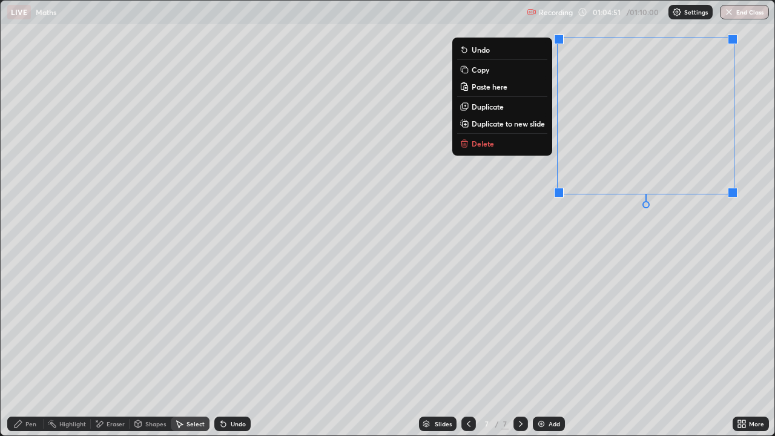
click at [492, 70] on button "Copy" at bounding box center [502, 69] width 90 height 15
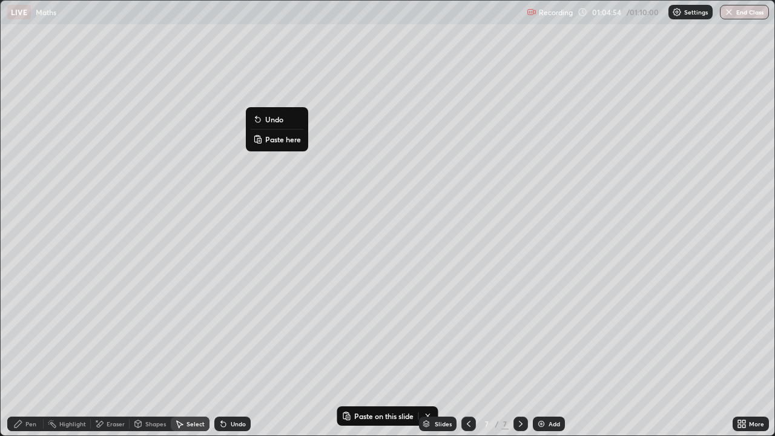
click at [283, 142] on p "Paste here" at bounding box center [283, 139] width 36 height 10
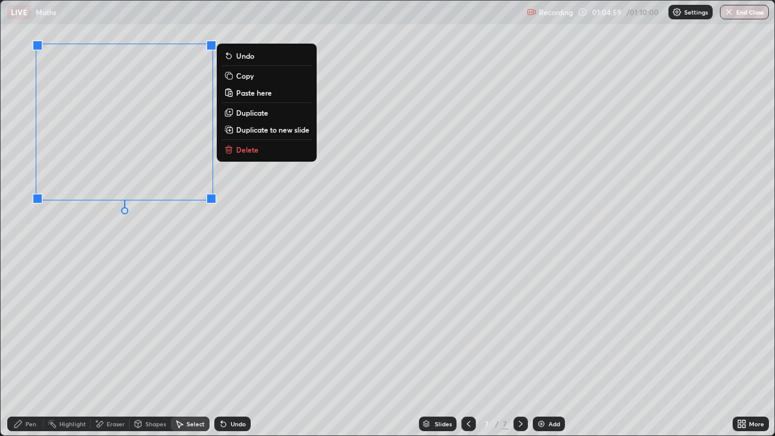
click at [34, 354] on div "Pen" at bounding box center [30, 424] width 11 height 6
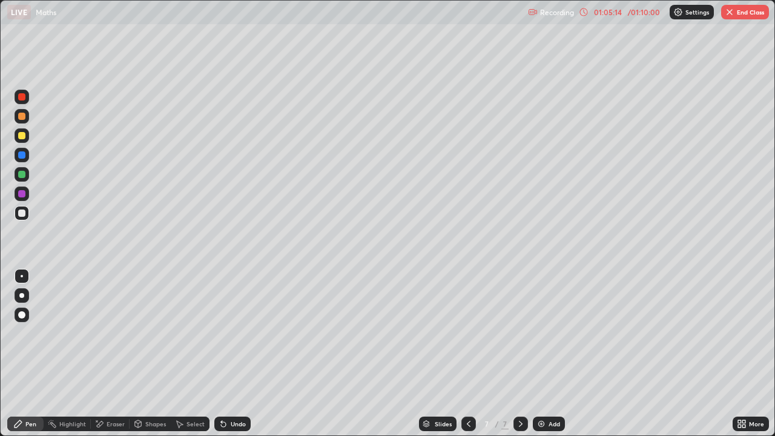
click at [23, 213] on div at bounding box center [21, 213] width 7 height 7
click at [24, 193] on div at bounding box center [21, 193] width 7 height 7
click at [25, 214] on div at bounding box center [21, 213] width 7 height 7
click at [104, 354] on div "Eraser" at bounding box center [110, 424] width 39 height 15
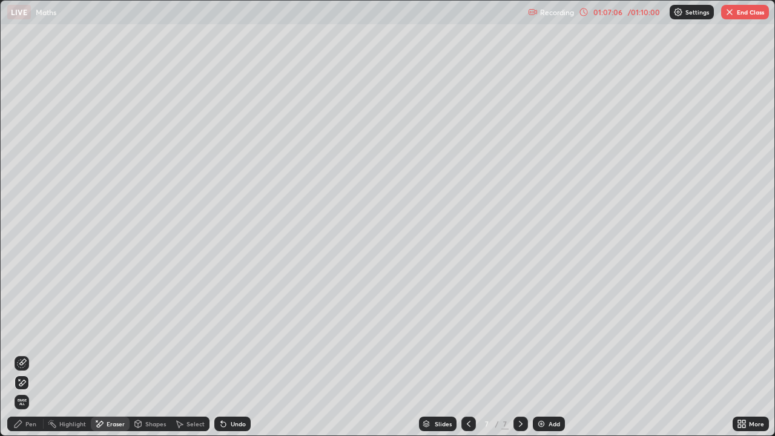
click at [33, 354] on div "Pen" at bounding box center [30, 424] width 11 height 6
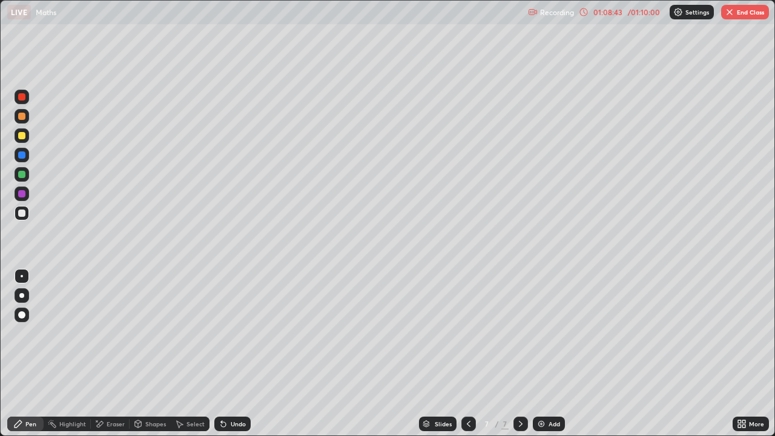
click at [24, 177] on div at bounding box center [21, 174] width 7 height 7
click at [232, 354] on div "Undo" at bounding box center [238, 424] width 15 height 6
click at [231, 354] on div "Undo" at bounding box center [238, 424] width 15 height 6
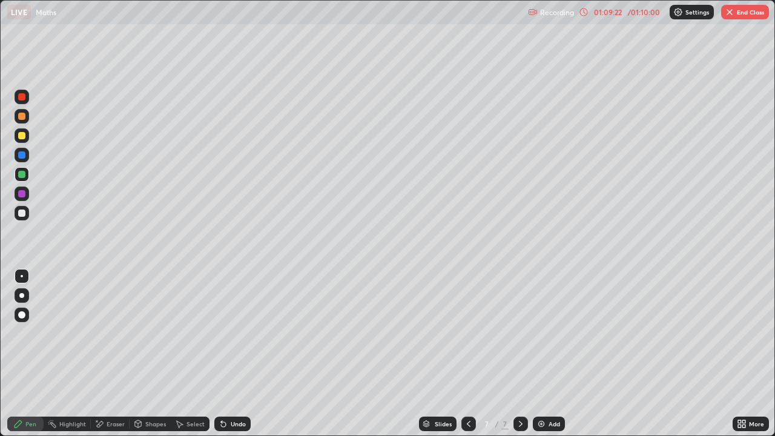
click at [228, 354] on div "Undo" at bounding box center [232, 424] width 36 height 15
click at [227, 354] on div "Undo" at bounding box center [232, 424] width 36 height 15
click at [228, 354] on div "Undo" at bounding box center [232, 424] width 36 height 15
click at [227, 354] on div "Undo" at bounding box center [232, 424] width 36 height 15
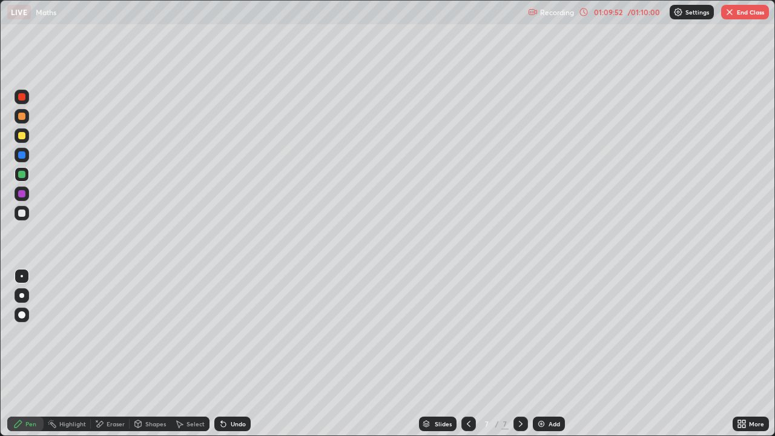
click at [121, 354] on div "Eraser" at bounding box center [116, 424] width 18 height 6
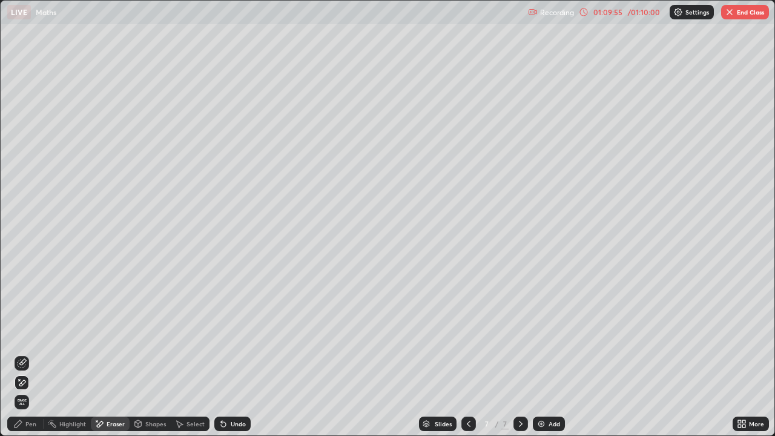
click at [34, 354] on div "Pen" at bounding box center [30, 424] width 11 height 6
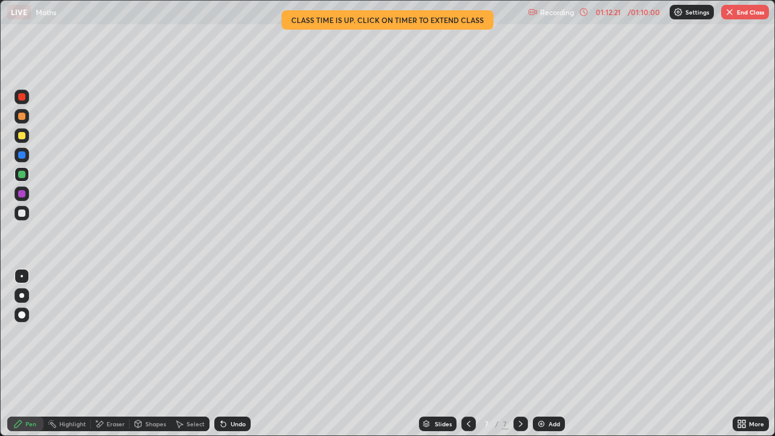
click at [738, 12] on button "End Class" at bounding box center [745, 12] width 48 height 15
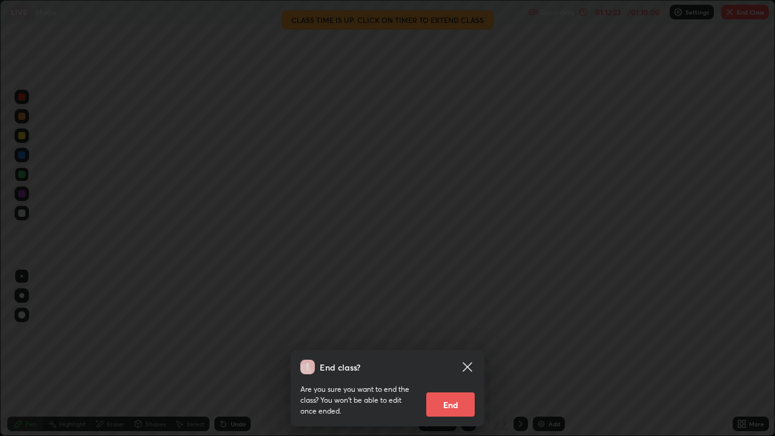
click at [453, 354] on button "End" at bounding box center [450, 404] width 48 height 24
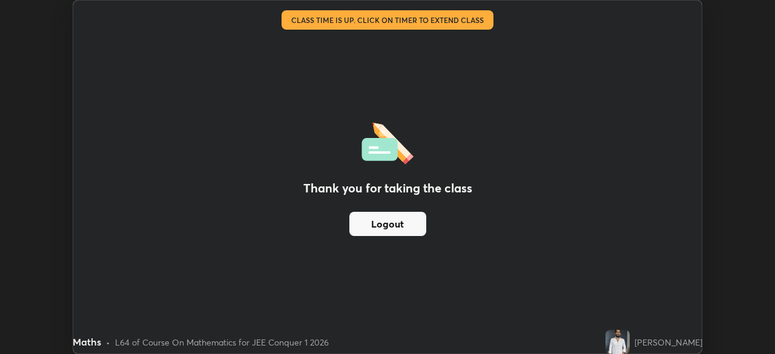
scroll to position [60216, 59795]
